Goal: Transaction & Acquisition: Purchase product/service

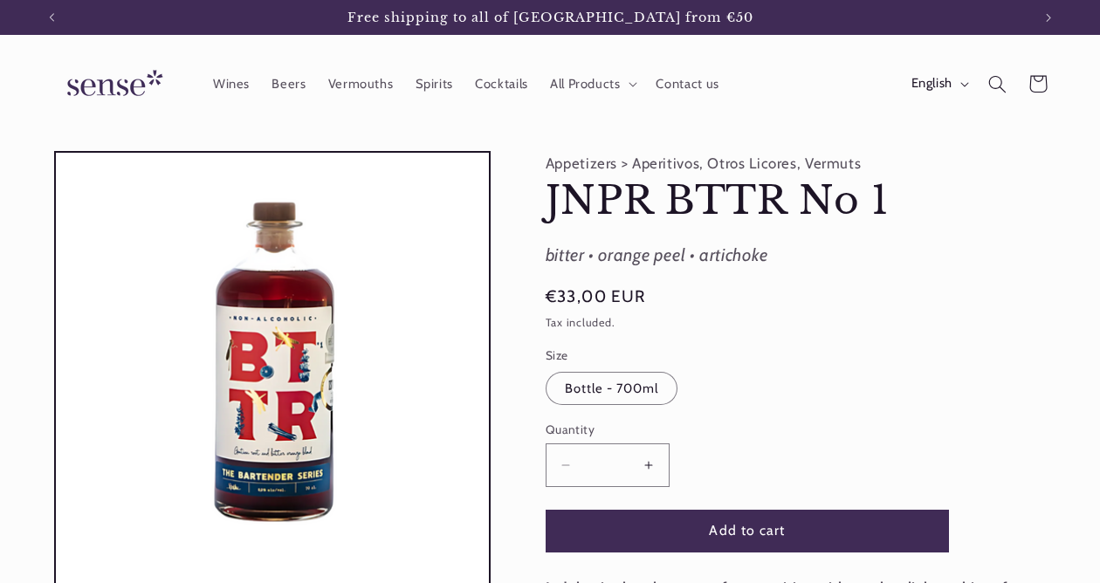
click at [1000, 90] on icon "Search" at bounding box center [997, 84] width 18 height 18
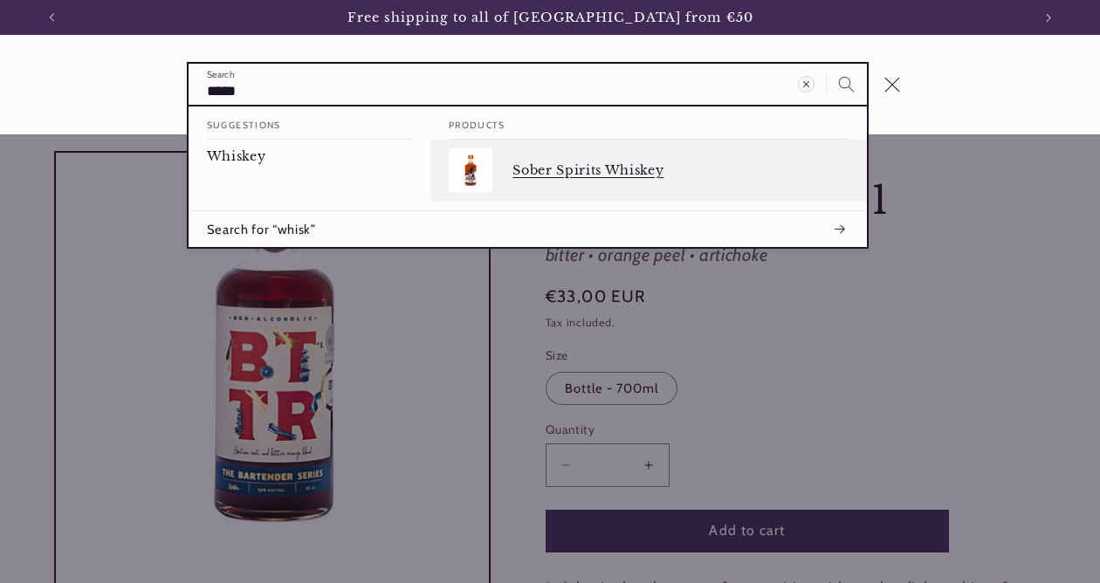
type input "*****"
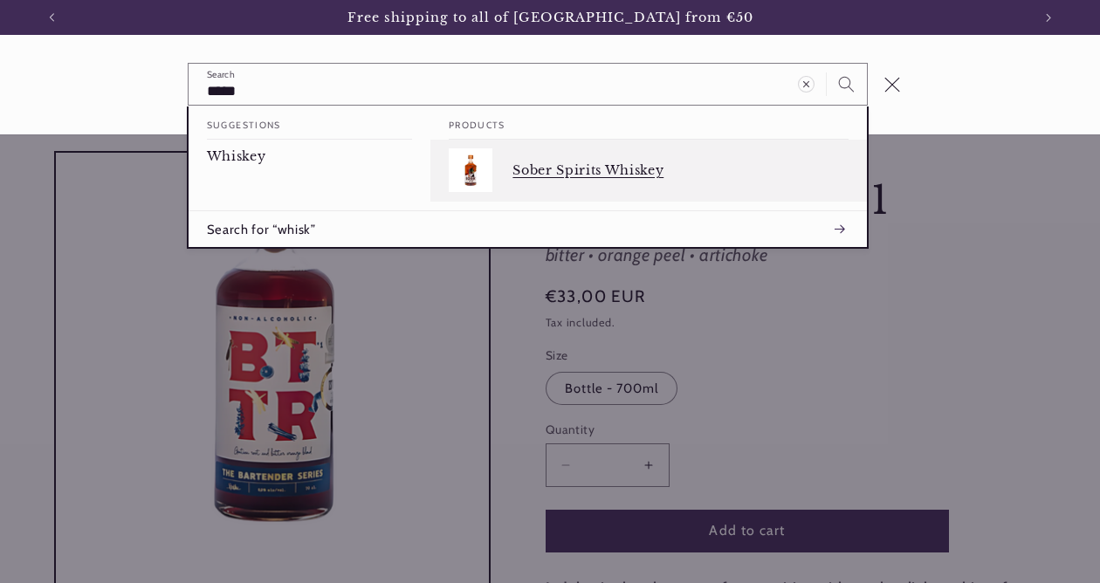
click at [687, 181] on div "Sober Spirits Whiskey" at bounding box center [680, 170] width 336 height 44
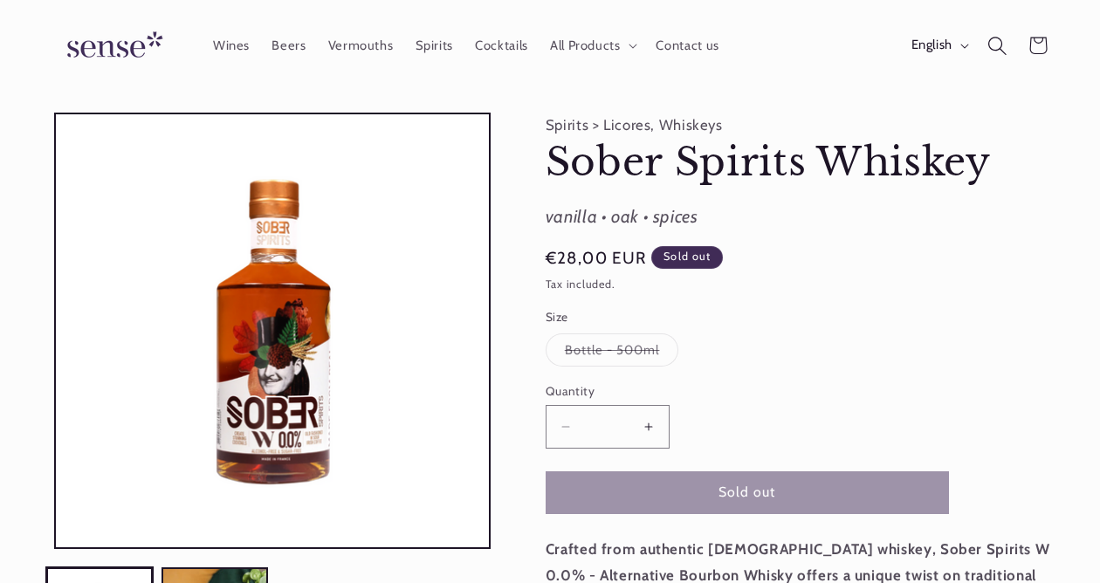
click at [993, 43] on icon "Search" at bounding box center [996, 45] width 19 height 19
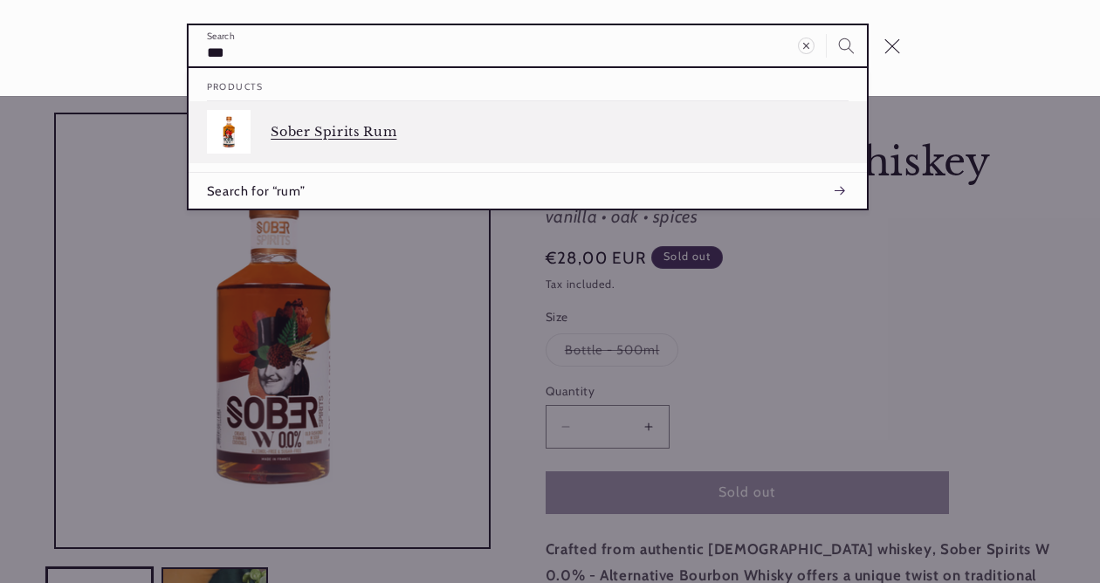
type input "***"
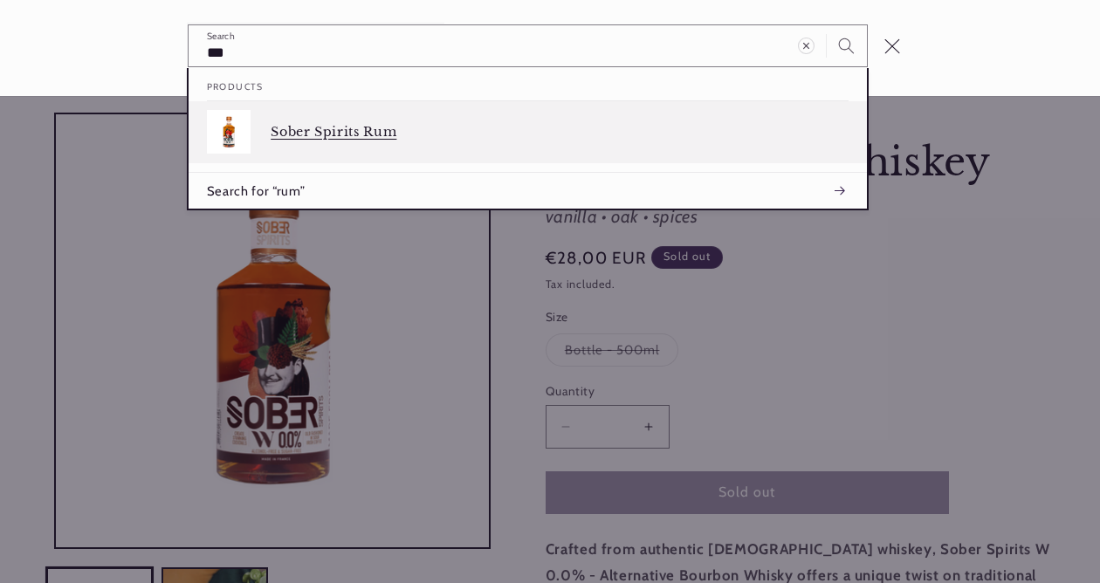
click at [441, 122] on div "Sober Spirits Rum" at bounding box center [560, 132] width 578 height 44
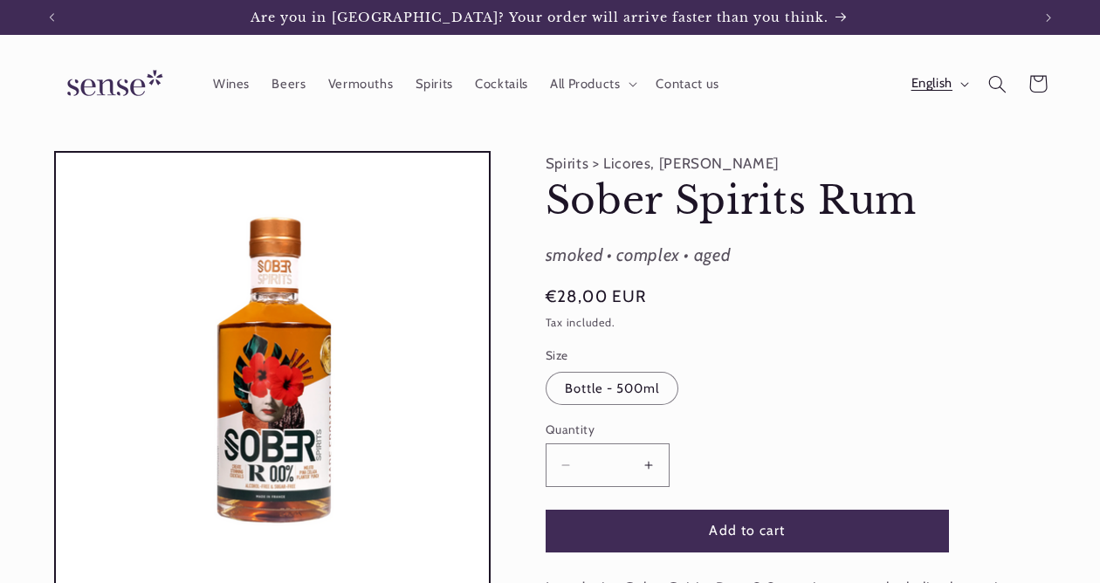
click at [950, 69] on button "English" at bounding box center [938, 83] width 77 height 35
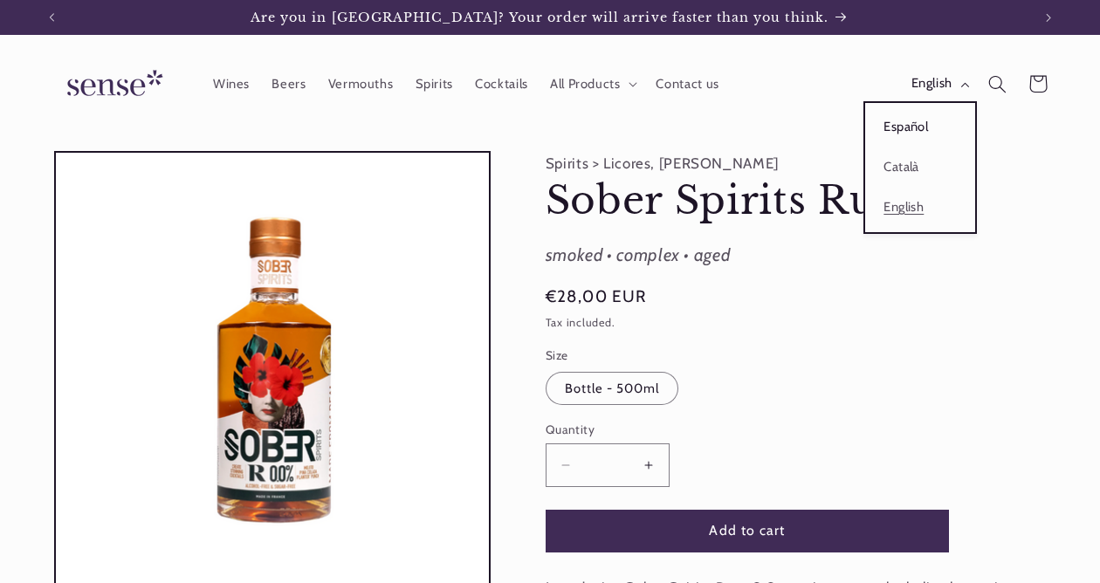
click at [897, 132] on link "Español" at bounding box center [920, 127] width 110 height 40
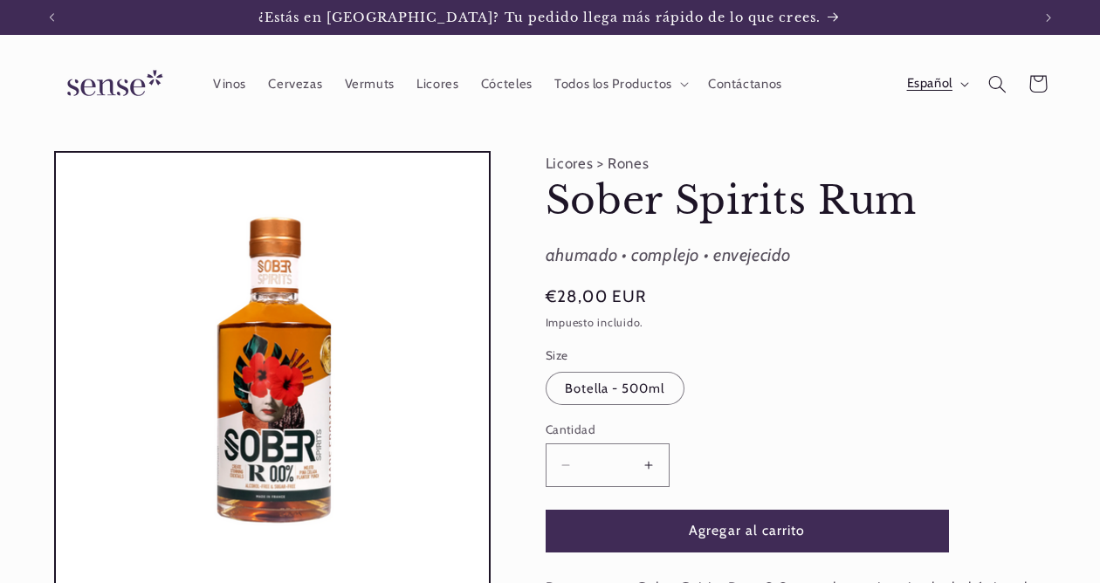
drag, startPoint x: 824, startPoint y: 253, endPoint x: 937, endPoint y: 83, distance: 204.5
click at [936, 83] on span "Español" at bounding box center [929, 83] width 45 height 19
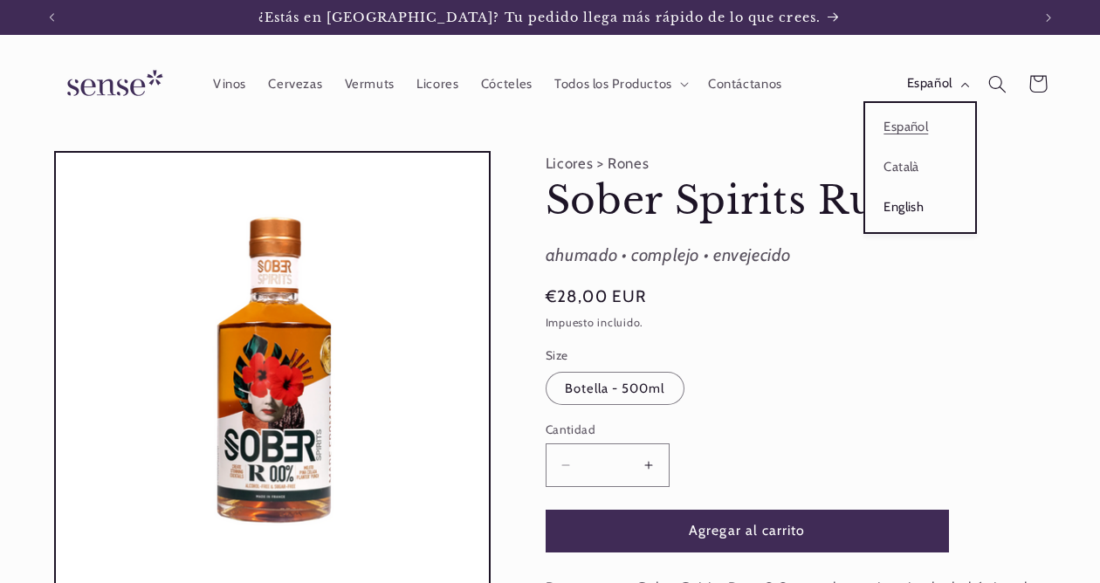
click at [910, 212] on link "English" at bounding box center [920, 208] width 110 height 40
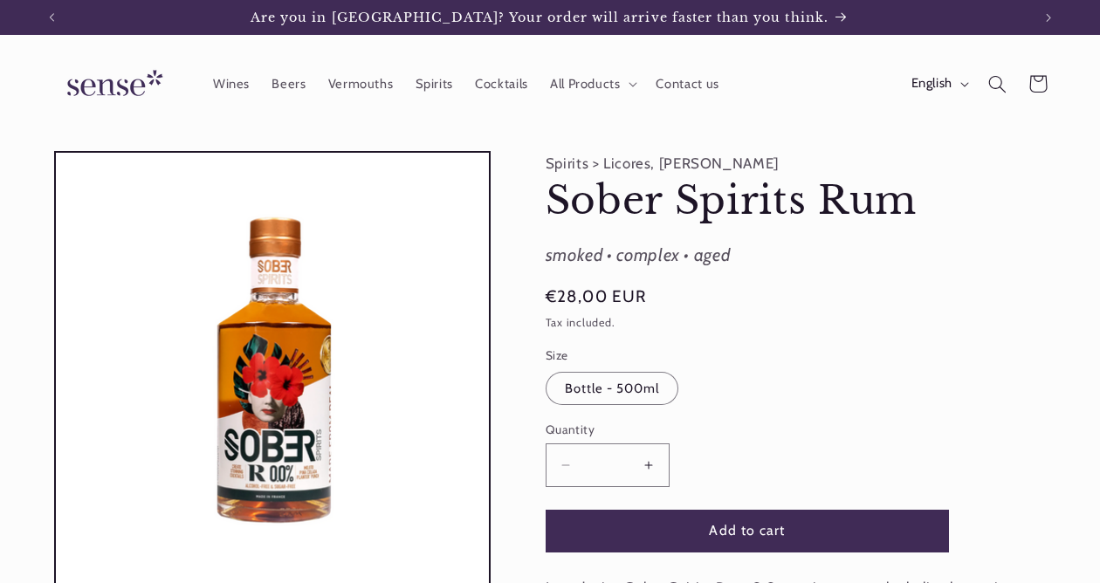
drag, startPoint x: 746, startPoint y: 252, endPoint x: 541, endPoint y: 257, distance: 205.1
copy div "smoked • complex • aged"
